Goal: Entertainment & Leisure: Participate in discussion

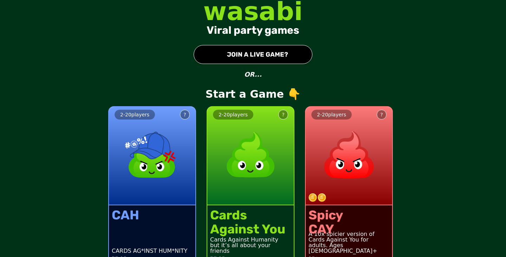
click at [278, 53] on button "● JOIN A LIVE GAME?" at bounding box center [252, 54] width 119 height 19
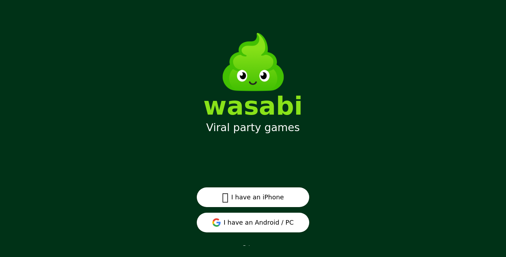
click at [280, 224] on button "I have an Android / PC" at bounding box center [253, 222] width 112 height 20
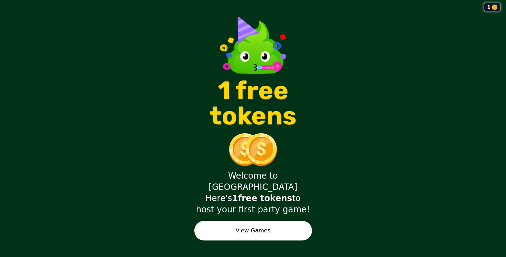
click at [278, 221] on button "View Games" at bounding box center [253, 231] width 118 height 20
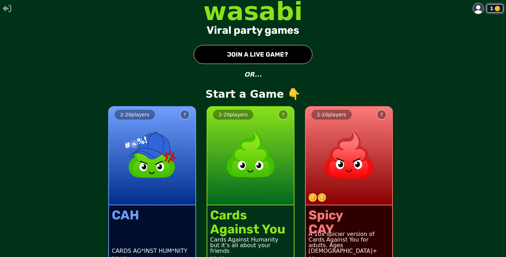
click at [293, 54] on button "● JOIN A LIVE GAME?" at bounding box center [252, 54] width 119 height 19
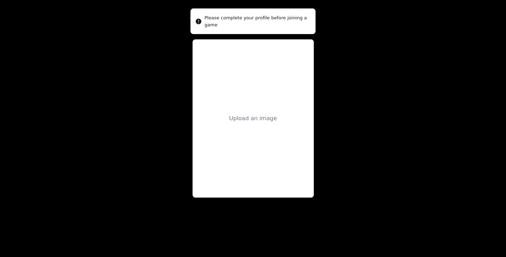
click at [260, 109] on div "Upload an image" at bounding box center [252, 118] width 121 height 158
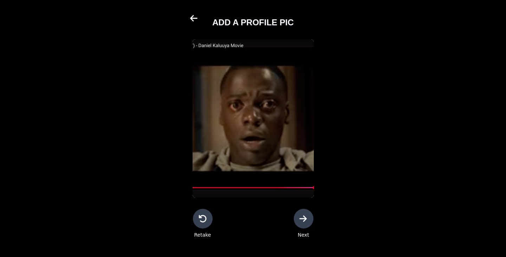
click at [310, 220] on div at bounding box center [304, 219] width 20 height 20
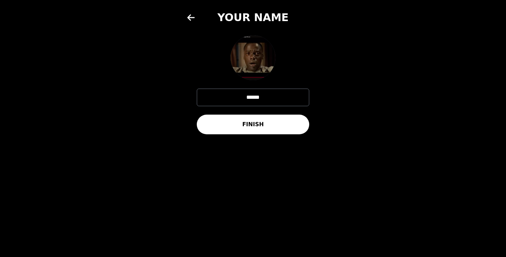
click at [276, 127] on button "FINISH" at bounding box center [253, 124] width 112 height 20
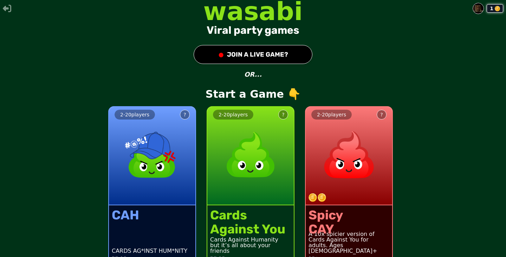
click at [297, 57] on button "● JOIN A LIVE GAME?" at bounding box center [252, 54] width 119 height 19
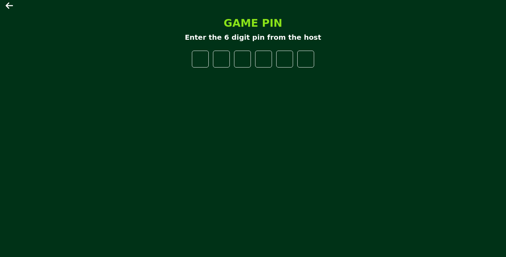
type input "*"
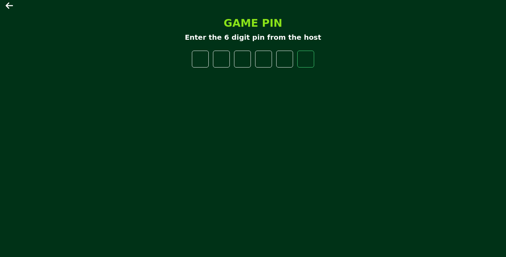
type input "*"
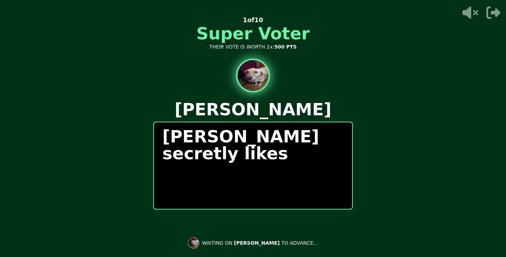
click at [223, 160] on p "[PERSON_NAME] secretly likes" at bounding box center [252, 145] width 181 height 34
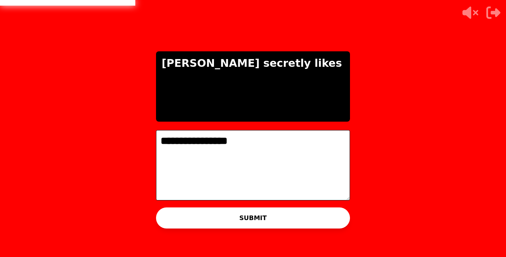
type textarea "**********"
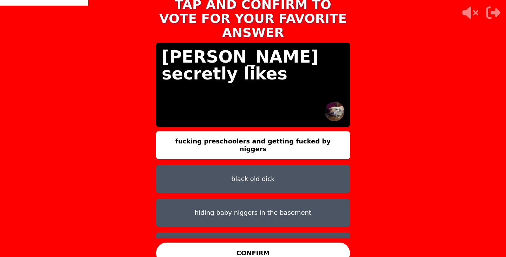
scroll to position [4, 0]
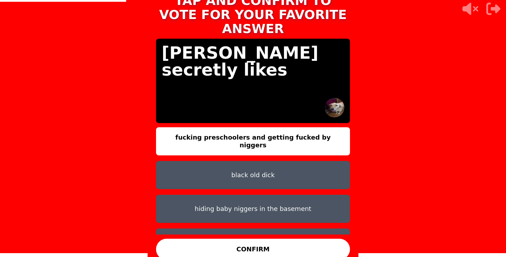
click at [287, 240] on button "CONFIRM" at bounding box center [253, 248] width 194 height 21
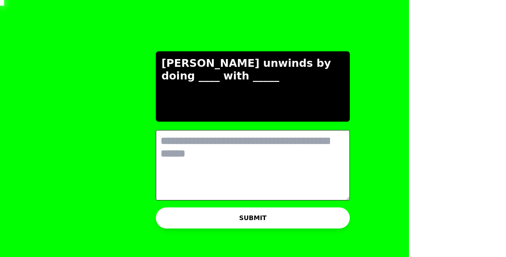
scroll to position [0, 0]
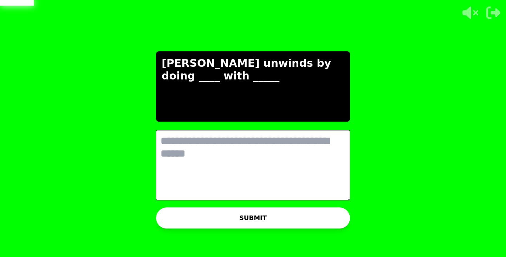
click at [255, 145] on textarea at bounding box center [253, 165] width 194 height 70
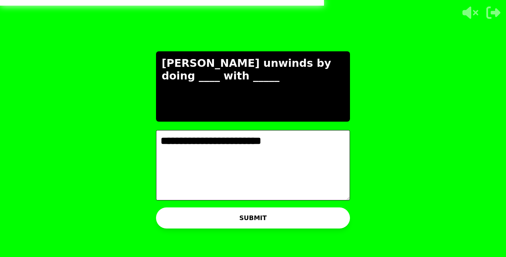
type textarea "**********"
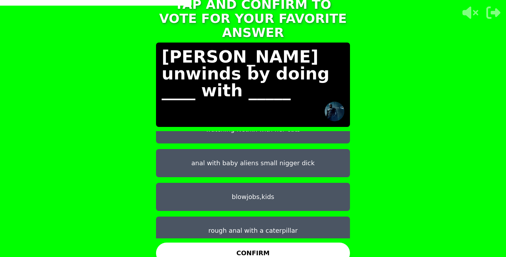
scroll to position [56, 0]
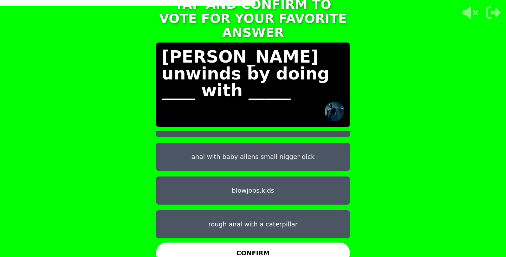
click at [269, 215] on button "rough anal with a caterpillar" at bounding box center [253, 224] width 194 height 28
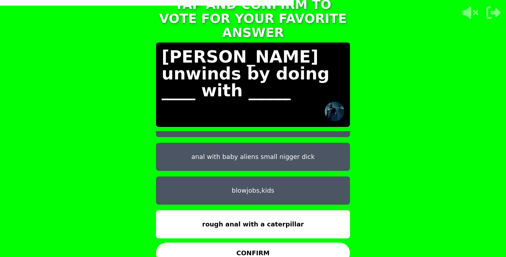
click at [278, 242] on button "CONFIRM" at bounding box center [253, 252] width 194 height 21
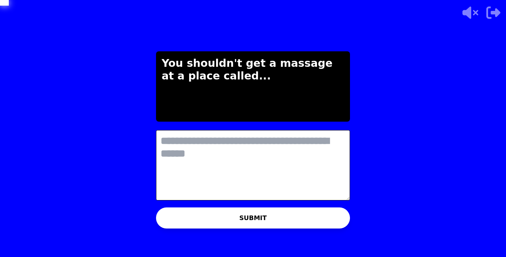
scroll to position [0, 0]
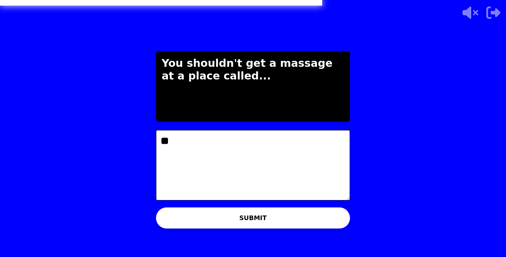
type textarea "*"
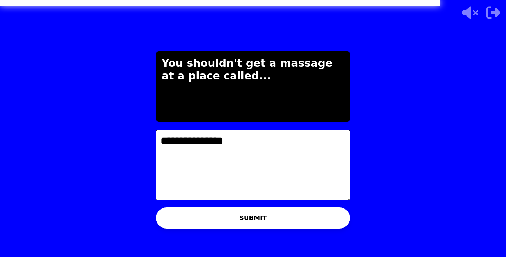
type textarea "**********"
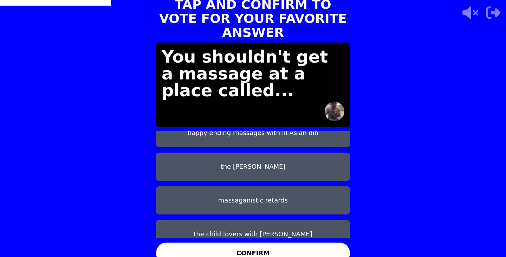
scroll to position [56, 0]
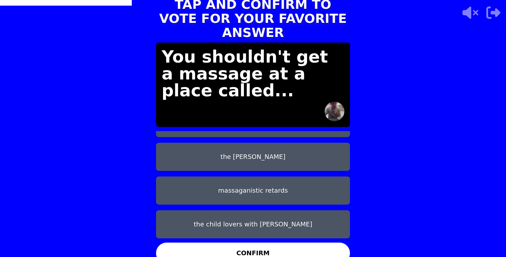
click at [286, 180] on button "massaganistic retards" at bounding box center [253, 190] width 194 height 28
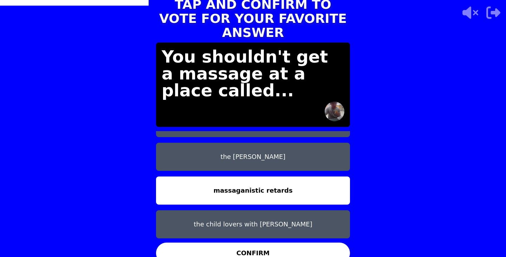
click at [282, 242] on button "CONFIRM" at bounding box center [253, 252] width 194 height 21
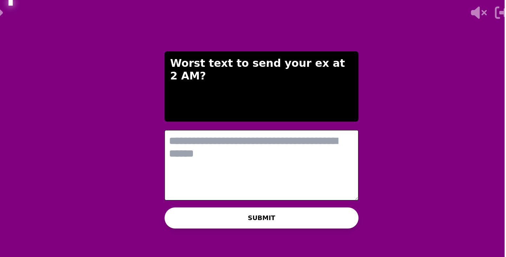
scroll to position [0, 0]
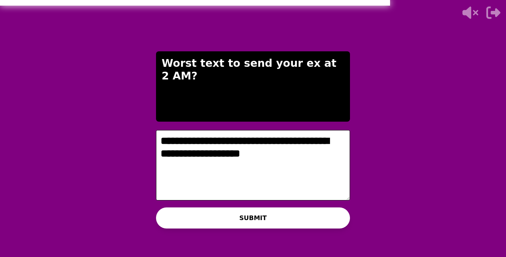
type textarea "**********"
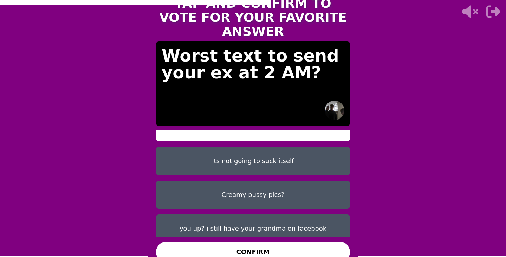
scroll to position [16, 0]
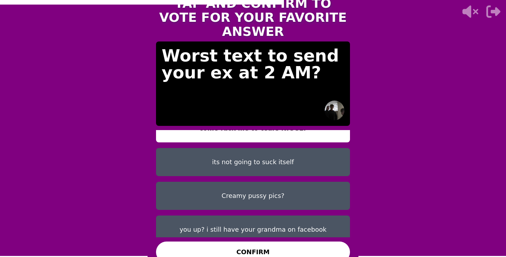
click at [304, 189] on button "Creamy pussy pics?" at bounding box center [253, 196] width 194 height 28
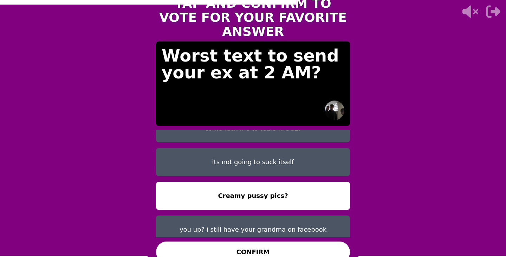
click at [294, 242] on button "CONFIRM" at bounding box center [253, 251] width 194 height 21
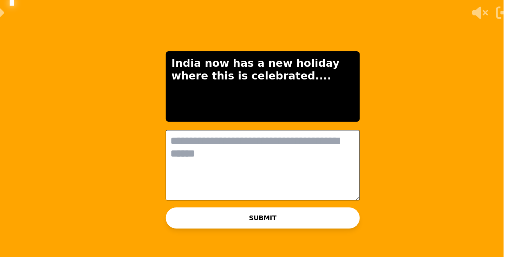
scroll to position [0, 0]
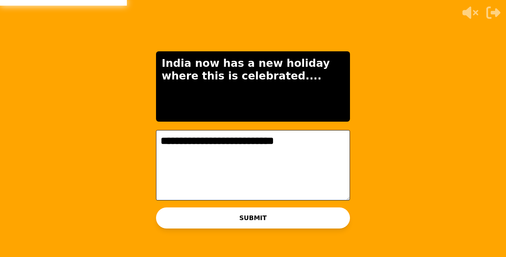
type textarea "**********"
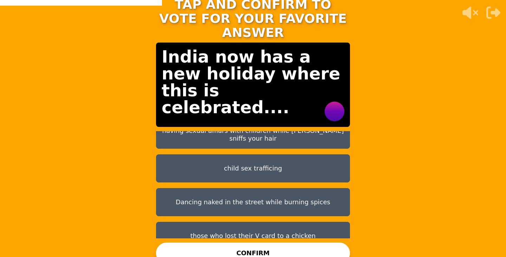
scroll to position [56, 0]
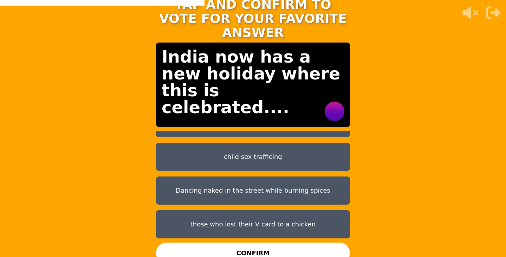
click at [287, 216] on button "those who lost their V card to a chicken" at bounding box center [253, 224] width 194 height 28
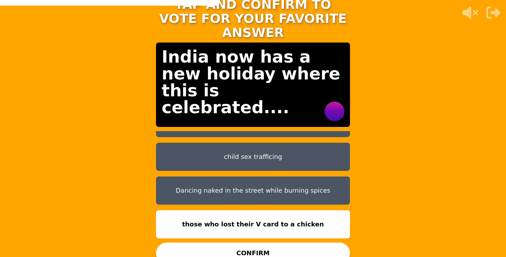
click at [290, 242] on button "CONFIRM" at bounding box center [253, 252] width 194 height 21
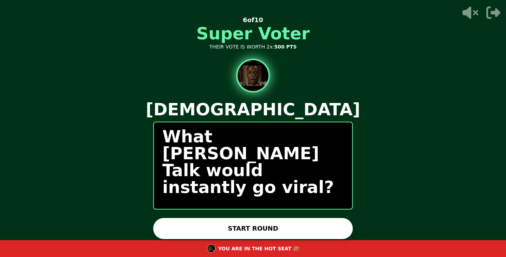
click at [241, 226] on button "START ROUND" at bounding box center [252, 228] width 199 height 21
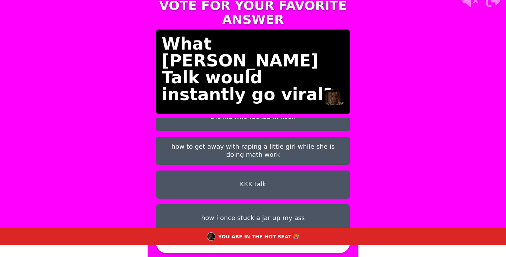
scroll to position [48, 0]
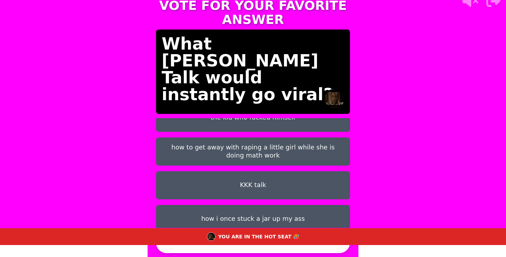
click at [250, 139] on button "how to get away with raping a little girl while she is doing math work" at bounding box center [253, 151] width 194 height 28
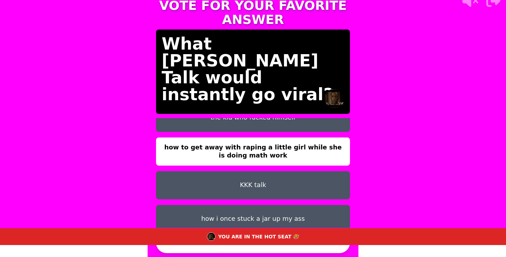
click at [314, 248] on button "CONFIRM" at bounding box center [253, 242] width 194 height 21
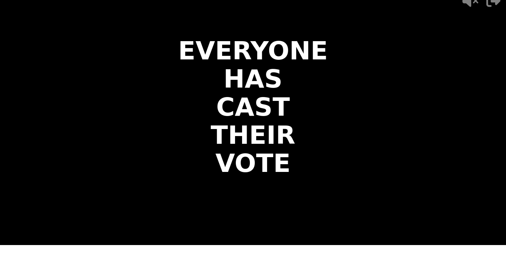
scroll to position [0, 0]
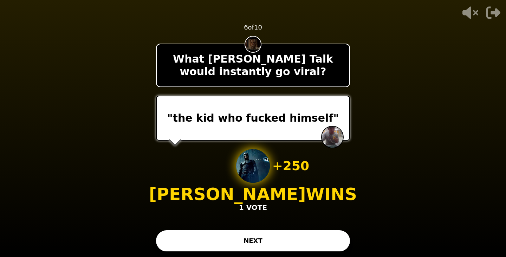
click at [306, 238] on button "NEXT" at bounding box center [253, 240] width 194 height 21
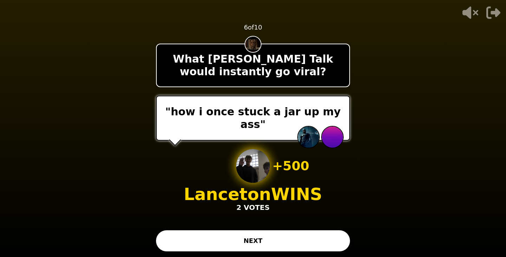
click at [284, 238] on button "NEXT" at bounding box center [253, 240] width 194 height 21
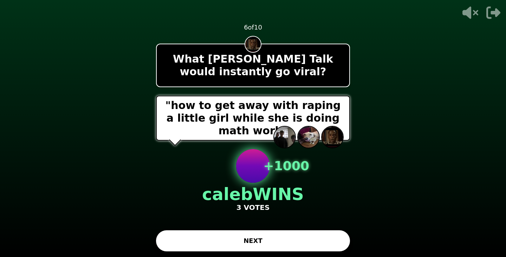
click at [257, 241] on button "NEXT" at bounding box center [253, 240] width 194 height 21
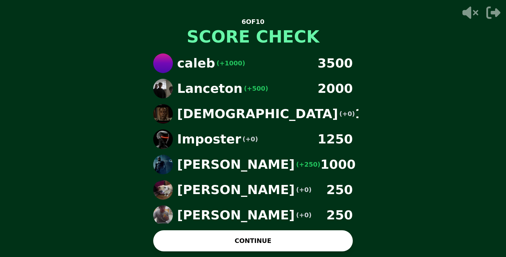
click at [230, 245] on button "CONTINUE" at bounding box center [252, 240] width 199 height 21
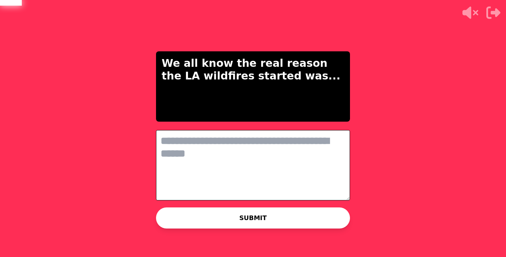
click at [303, 137] on textarea at bounding box center [253, 165] width 194 height 70
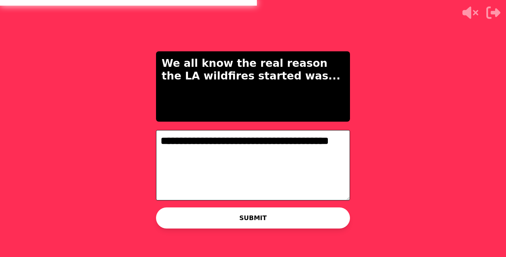
type textarea "**********"
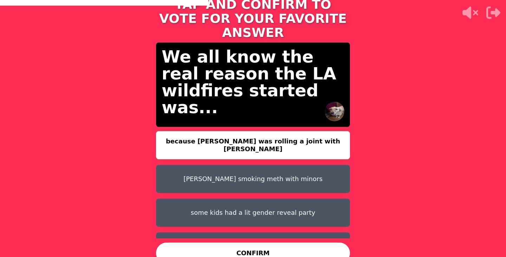
click at [292, 245] on button "CONFIRM" at bounding box center [253, 252] width 194 height 21
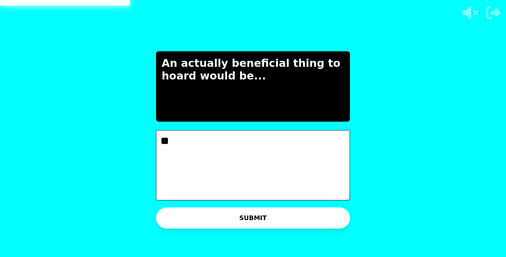
type textarea "*"
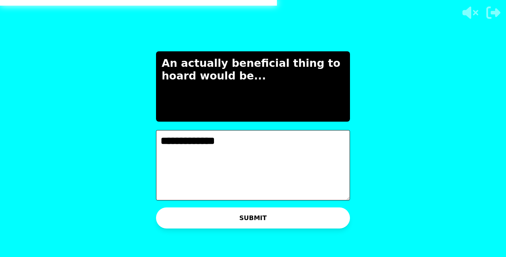
type textarea "**********"
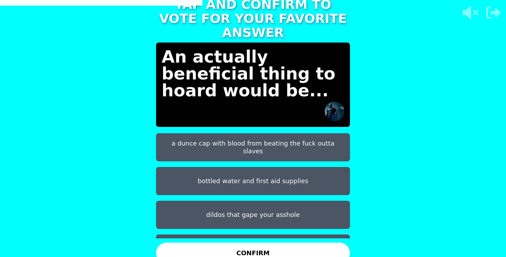
scroll to position [6, 0]
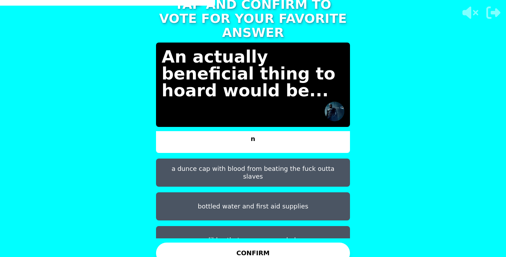
click at [319, 163] on button "a dunce cap with blood from beating the fuck outta slaves" at bounding box center [253, 172] width 194 height 28
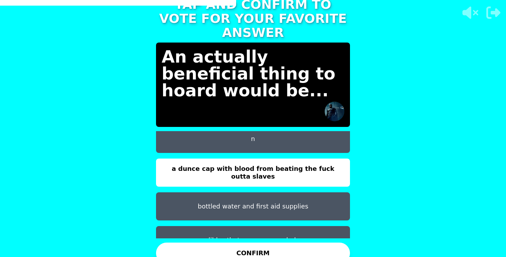
click at [307, 248] on button "CONFIRM" at bounding box center [253, 252] width 194 height 21
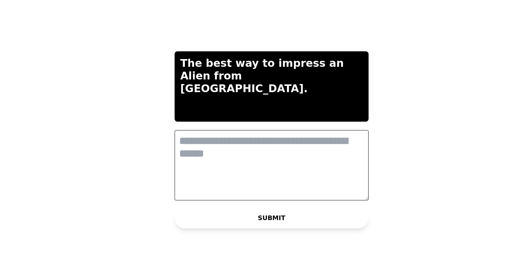
scroll to position [0, 0]
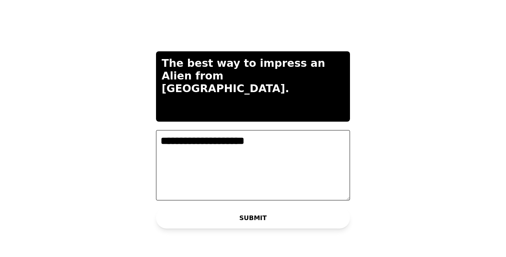
type textarea "**********"
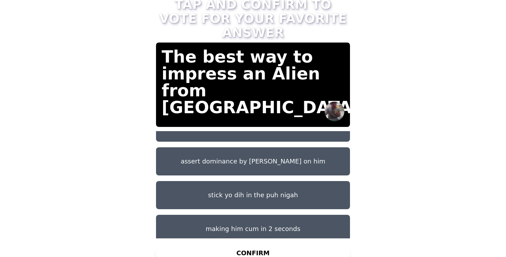
scroll to position [50, 0]
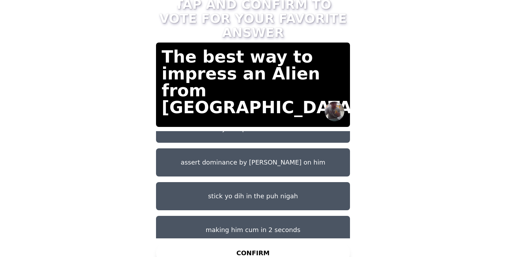
click at [305, 158] on button "assert dominance by [PERSON_NAME] on him" at bounding box center [253, 162] width 194 height 28
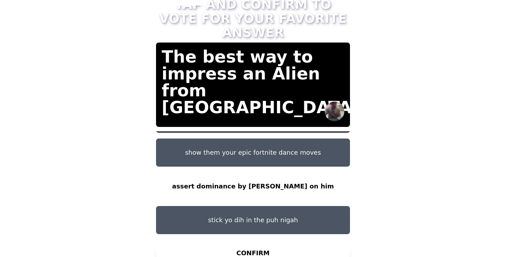
scroll to position [0, 0]
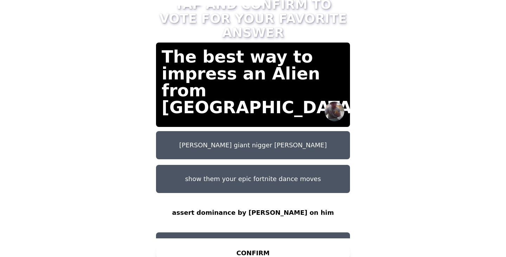
click at [279, 245] on button "CONFIRM" at bounding box center [253, 252] width 194 height 21
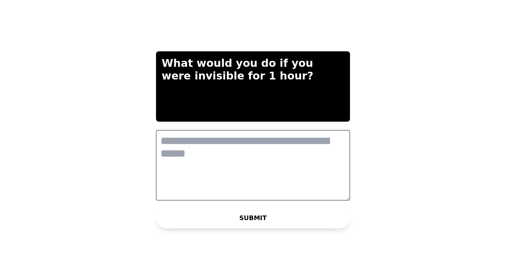
click at [251, 160] on textarea at bounding box center [253, 165] width 194 height 70
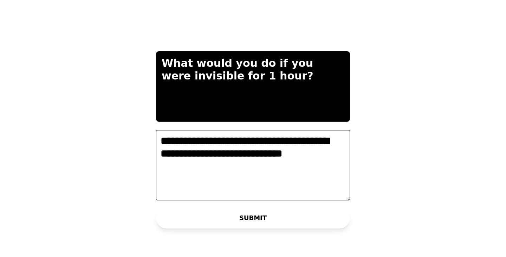
type textarea "**********"
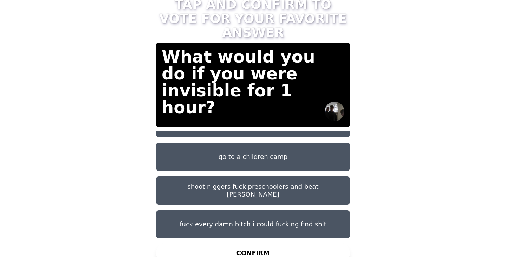
scroll to position [4, 0]
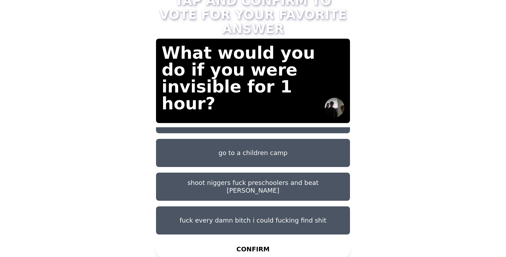
click at [296, 178] on button "shoot niggers fuck preschoolers and beat [PERSON_NAME]" at bounding box center [253, 186] width 194 height 28
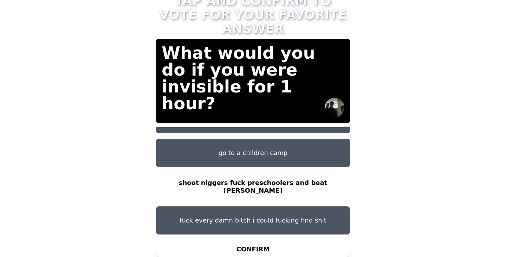
click at [290, 242] on button "CONFIRM" at bounding box center [253, 248] width 194 height 21
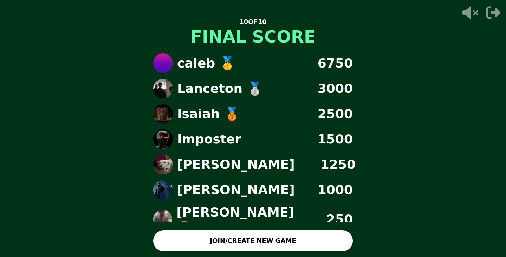
scroll to position [3, 0]
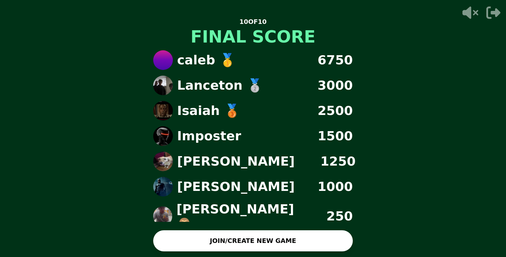
click at [486, 11] on icon "button" at bounding box center [493, 13] width 14 height 12
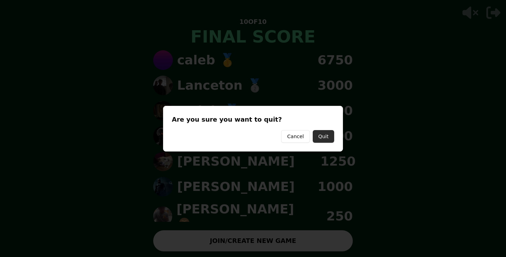
click at [328, 136] on button "Quit" at bounding box center [323, 136] width 21 height 13
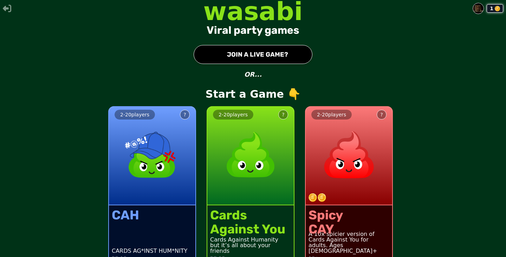
click at [273, 55] on button "● JOIN A LIVE GAME?" at bounding box center [252, 54] width 119 height 19
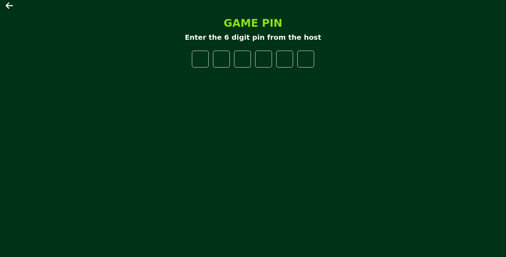
click at [6, 8] on icon at bounding box center [10, 5] width 8 height 8
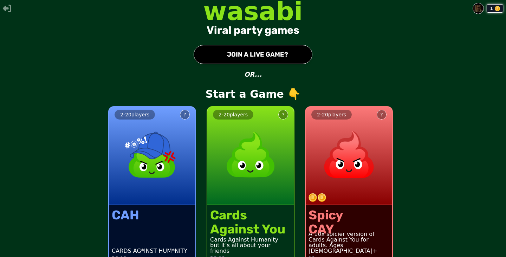
scroll to position [13, 0]
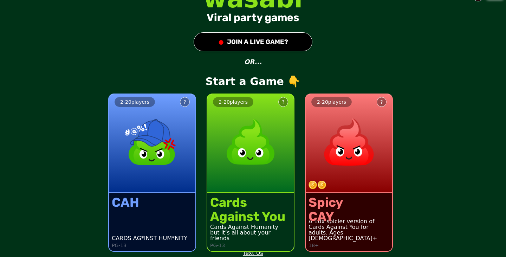
click at [255, 180] on div "2 - 20 players ?" at bounding box center [250, 143] width 86 height 98
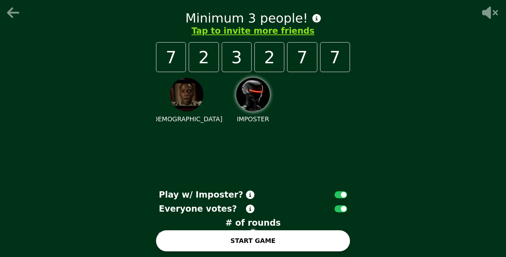
click at [258, 36] on button "Tap to invite more friends" at bounding box center [252, 30] width 123 height 11
click at [249, 30] on button "Tap to invite more friends" at bounding box center [252, 30] width 123 height 11
click at [370, 105] on div "Minimum 3 people! Tap to invite more friends 7 2 3 2 7 7 [DEMOGRAPHIC_DATA] IMP…" at bounding box center [253, 128] width 506 height 257
click at [13, 8] on icon at bounding box center [14, 13] width 17 height 14
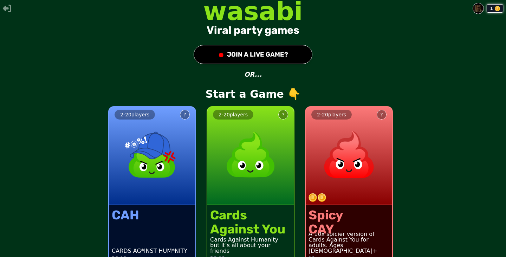
click at [276, 59] on button "● JOIN A LIVE GAME?" at bounding box center [252, 54] width 119 height 19
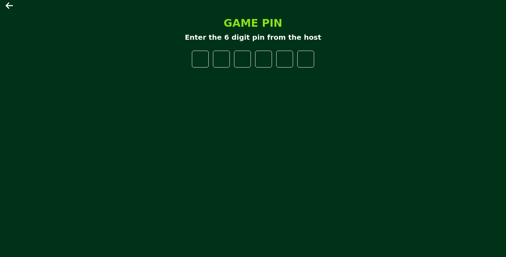
type input "*"
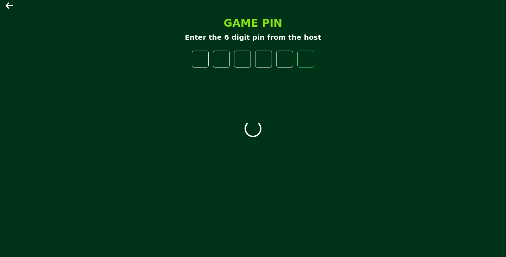
type input "*"
